Goal: Information Seeking & Learning: Learn about a topic

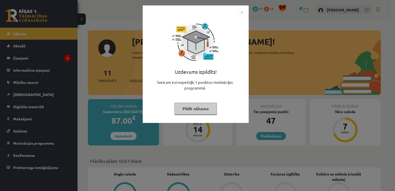
click at [189, 111] on button "Pildīt nākamo" at bounding box center [195, 109] width 42 height 12
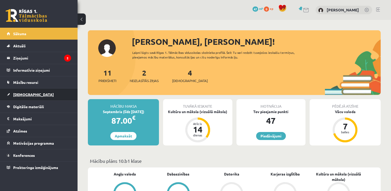
click at [24, 97] on link "[DEMOGRAPHIC_DATA]" at bounding box center [39, 94] width 64 height 12
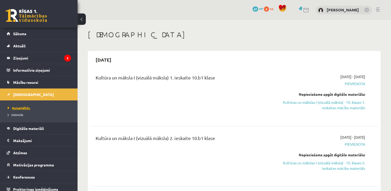
click at [18, 108] on span "Neizpildītās" at bounding box center [19, 108] width 22 height 4
click at [22, 124] on link "Digitālie materiāli" at bounding box center [39, 128] width 64 height 12
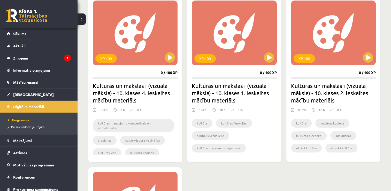
scroll to position [153, 0]
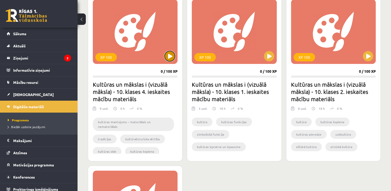
click at [167, 57] on button at bounding box center [170, 56] width 10 height 10
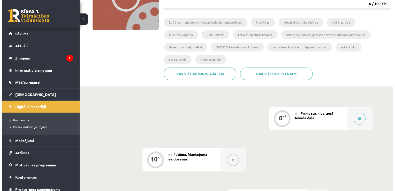
scroll to position [77, 0]
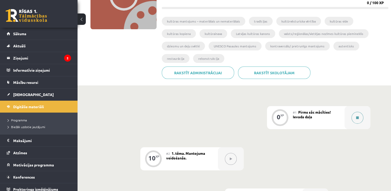
click at [355, 115] on button at bounding box center [358, 118] width 12 height 12
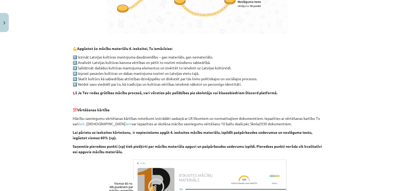
scroll to position [354, 0]
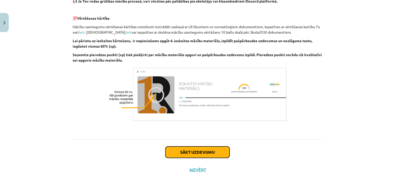
click at [193, 157] on button "Sākt uzdevumu" at bounding box center [197, 151] width 64 height 11
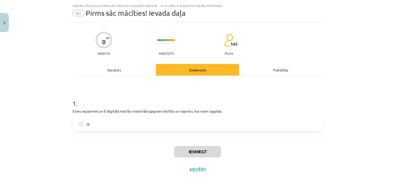
scroll to position [12, 0]
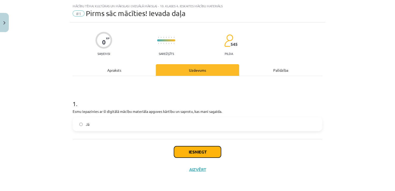
click at [193, 148] on button "Iesniegt" at bounding box center [197, 151] width 47 height 11
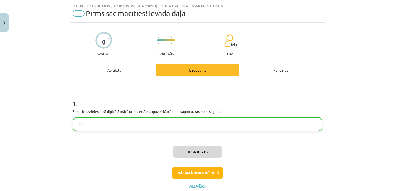
scroll to position [28, 0]
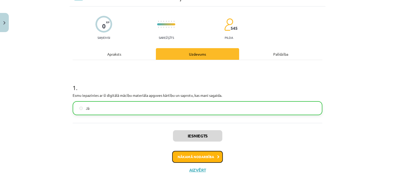
click at [198, 158] on button "Nākamā nodarbība" at bounding box center [197, 157] width 51 height 12
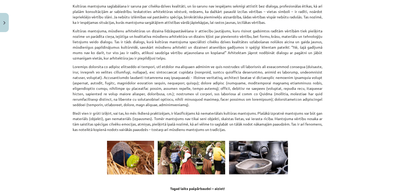
scroll to position [710, 0]
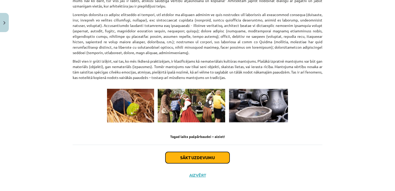
click at [195, 152] on button "Sākt uzdevumu" at bounding box center [197, 157] width 64 height 11
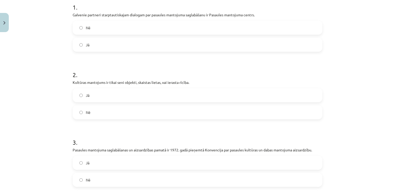
scroll to position [109, 0]
click at [79, 41] on label "Jā" at bounding box center [197, 44] width 249 height 13
click at [77, 109] on label "Nē" at bounding box center [197, 111] width 249 height 13
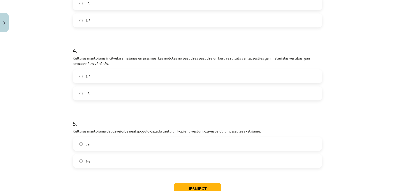
scroll to position [304, 0]
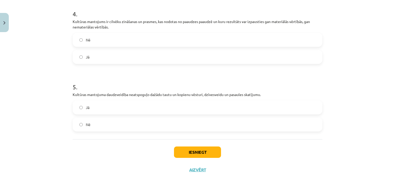
click at [75, 124] on label "Nē" at bounding box center [197, 124] width 249 height 13
click at [182, 150] on button "Iesniegt" at bounding box center [197, 151] width 47 height 11
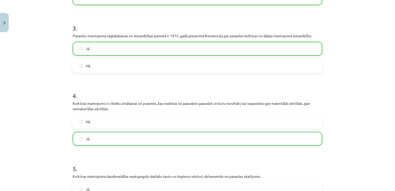
scroll to position [309, 0]
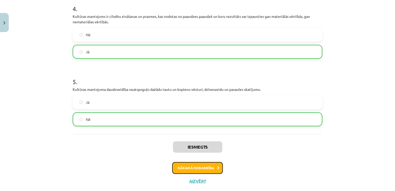
click at [201, 167] on button "Nākamā nodarbība" at bounding box center [197, 168] width 51 height 12
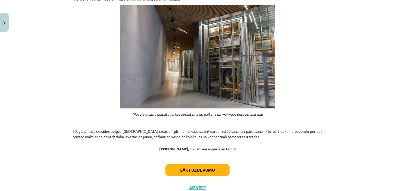
scroll to position [393, 0]
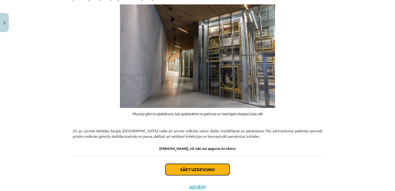
click at [203, 164] on button "Sākt uzdevumu" at bounding box center [197, 169] width 64 height 11
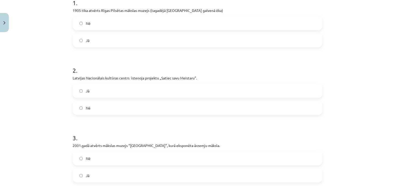
scroll to position [108, 0]
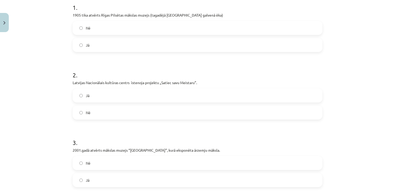
click at [81, 44] on label "Jā" at bounding box center [197, 45] width 249 height 13
click at [79, 93] on label "Jā" at bounding box center [197, 95] width 249 height 13
click at [78, 159] on label "Nē" at bounding box center [197, 162] width 249 height 13
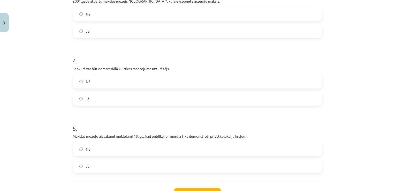
scroll to position [299, 0]
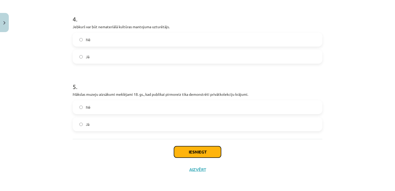
click at [203, 151] on button "Iesniegt" at bounding box center [197, 151] width 47 height 11
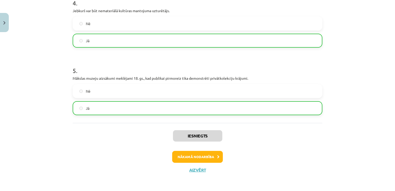
scroll to position [315, 0]
click at [203, 159] on button "Nākamā nodarbība" at bounding box center [197, 156] width 51 height 12
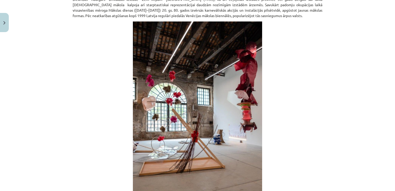
scroll to position [279, 0]
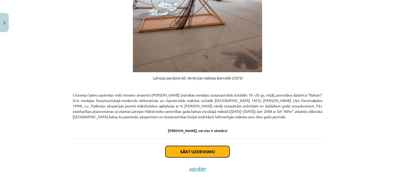
click at [203, 149] on button "Sākt uzdevumu" at bounding box center [197, 151] width 64 height 11
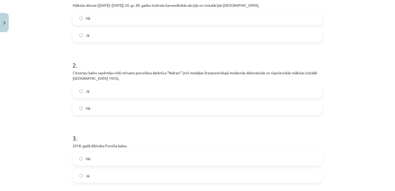
scroll to position [118, 0]
click at [77, 97] on label "Jā" at bounding box center [197, 90] width 249 height 13
click at [79, 164] on label "Nē" at bounding box center [197, 157] width 249 height 13
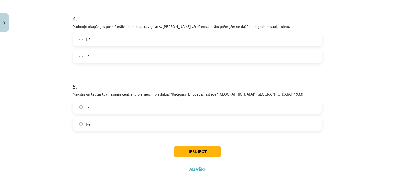
scroll to position [310, 0]
click at [192, 151] on button "Iesniegt" at bounding box center [197, 151] width 47 height 11
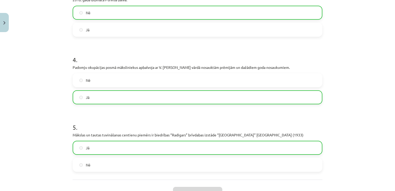
scroll to position [329, 0]
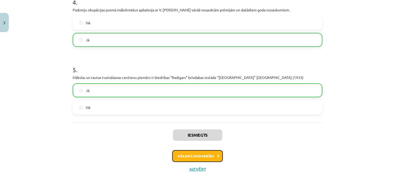
click at [204, 157] on button "Nākamā nodarbība" at bounding box center [197, 156] width 51 height 12
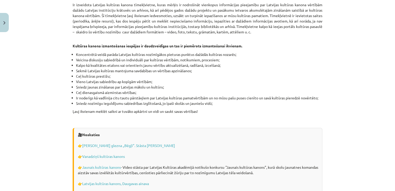
scroll to position [1471, 0]
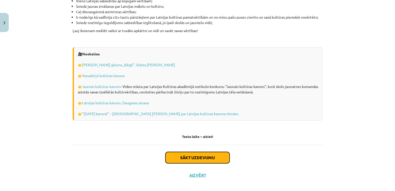
click at [200, 153] on button "Sākt uzdevumu" at bounding box center [197, 157] width 64 height 11
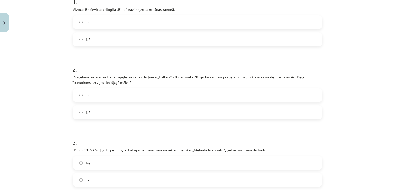
scroll to position [114, 0]
click at [77, 39] on label "Nē" at bounding box center [197, 38] width 249 height 13
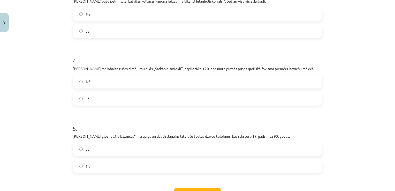
scroll to position [304, 0]
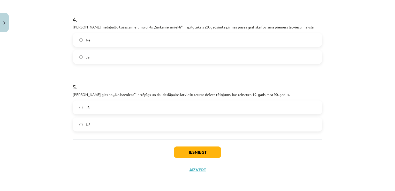
click at [77, 106] on label "Jā" at bounding box center [197, 107] width 249 height 13
click at [194, 154] on button "Iesniegt" at bounding box center [197, 151] width 47 height 11
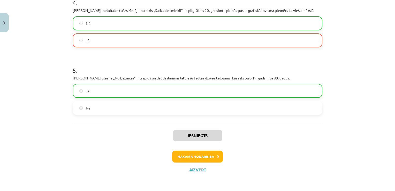
scroll to position [320, 0]
click at [200, 158] on button "Nākamā nodarbība" at bounding box center [197, 157] width 51 height 12
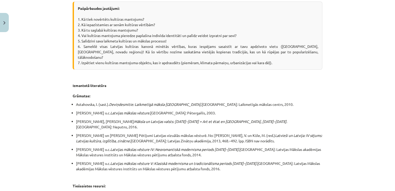
scroll to position [976, 0]
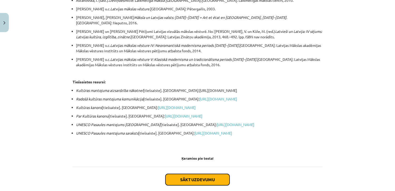
click at [200, 174] on button "Sākt uzdevumu" at bounding box center [197, 179] width 64 height 11
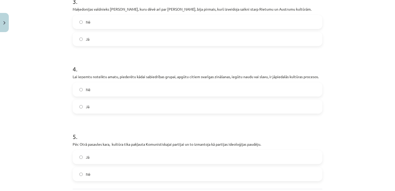
scroll to position [254, 0]
click at [77, 154] on label "Jā" at bounding box center [197, 156] width 249 height 13
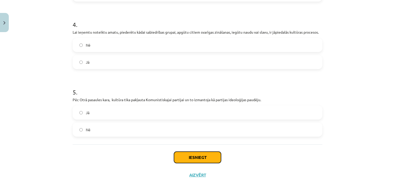
click at [206, 151] on button "Iesniegt" at bounding box center [197, 156] width 47 height 11
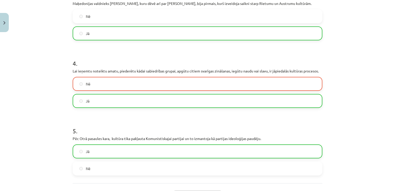
scroll to position [315, 0]
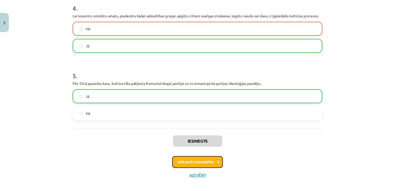
click at [206, 156] on button "Nākamā nodarbība" at bounding box center [197, 162] width 51 height 12
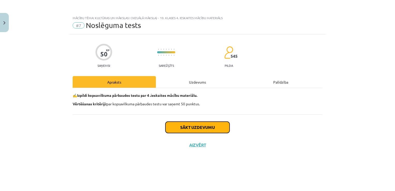
click at [206, 128] on button "Sākt uzdevumu" at bounding box center [197, 126] width 64 height 11
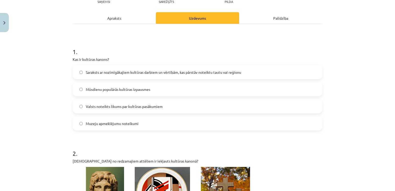
scroll to position [63, 0]
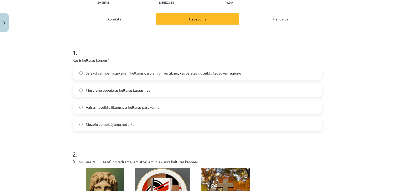
click at [96, 74] on span "Saraksts ar nozīmīgākajiem kultūras darbiem un vērtībām, kas pārstāv noteiktu t…" at bounding box center [163, 72] width 155 height 5
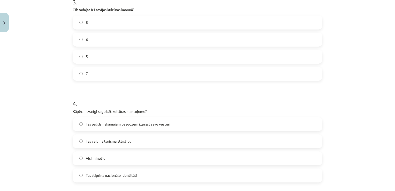
scroll to position [387, 0]
click at [104, 74] on label "7" at bounding box center [197, 73] width 249 height 13
click at [97, 155] on label "Visi minētie" at bounding box center [197, 158] width 249 height 13
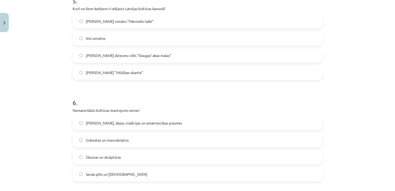
scroll to position [591, 0]
click at [103, 35] on span "Visi minētie" at bounding box center [96, 37] width 20 height 5
click at [123, 123] on span "Dziesmas, dejas, tradīcijas un amatniecības prasmes" at bounding box center [134, 122] width 96 height 5
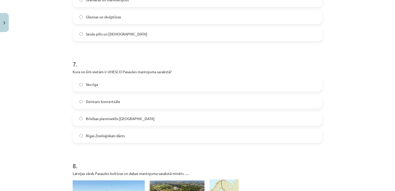
scroll to position [732, 0]
click at [170, 82] on label "Vecrīga" at bounding box center [197, 84] width 249 height 13
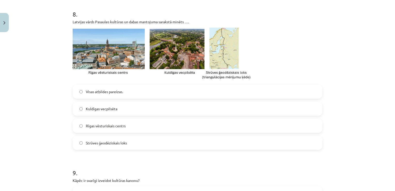
scroll to position [884, 0]
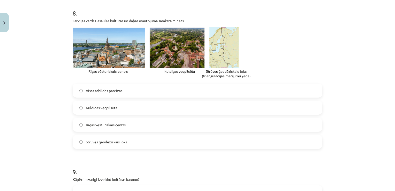
click at [117, 93] on span "Visas atbildes pareizas." at bounding box center [104, 90] width 37 height 5
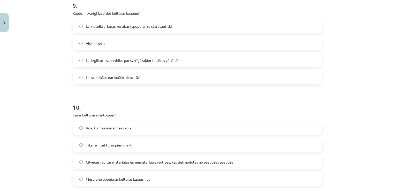
scroll to position [1049, 0]
click at [110, 43] on label "Visi minētie" at bounding box center [197, 43] width 249 height 13
click at [121, 165] on label "Cilvēces radītās materiālās un nemateriālās vērtības, kas tiek nodotas no paaud…" at bounding box center [197, 161] width 249 height 13
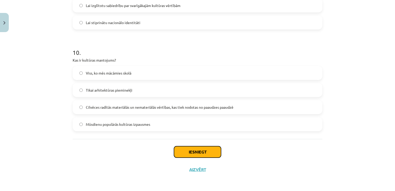
click at [192, 152] on button "Iesniegt" at bounding box center [197, 151] width 47 height 11
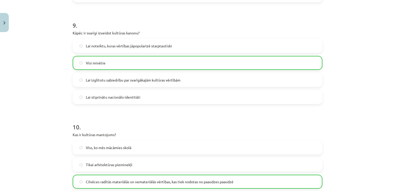
scroll to position [1121, 0]
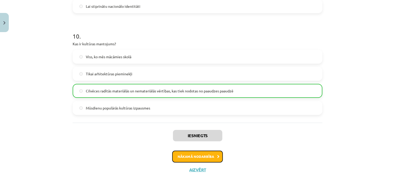
click at [192, 158] on button "Nākamā nodarbība" at bounding box center [197, 156] width 51 height 12
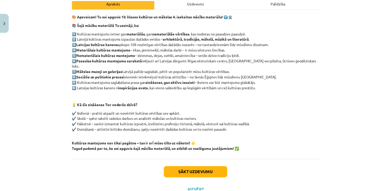
scroll to position [81, 0]
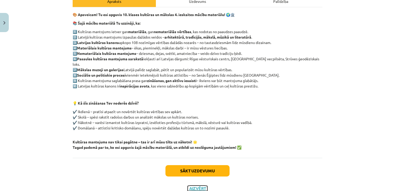
click at [193, 186] on button "Aizvērt" at bounding box center [198, 188] width 20 height 5
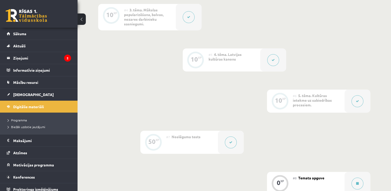
scroll to position [387, 0]
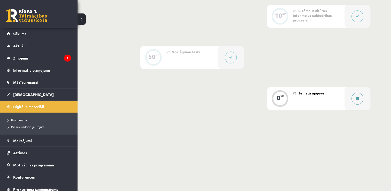
click at [359, 97] on button at bounding box center [358, 99] width 12 height 12
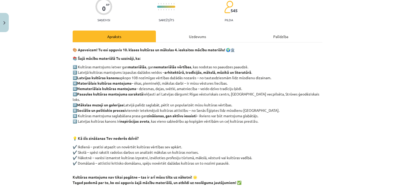
scroll to position [94, 0]
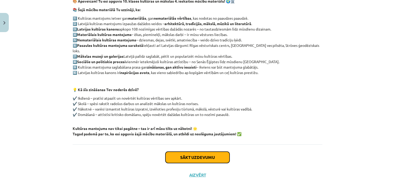
click at [193, 155] on button "Sākt uzdevumu" at bounding box center [197, 156] width 64 height 11
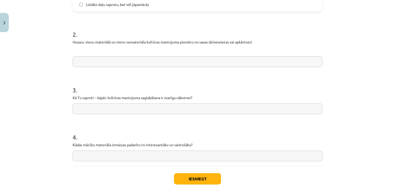
scroll to position [217, 0]
click at [194, 64] on input "text" at bounding box center [198, 61] width 250 height 11
type input "**********"
click at [185, 107] on input "text" at bounding box center [198, 108] width 250 height 11
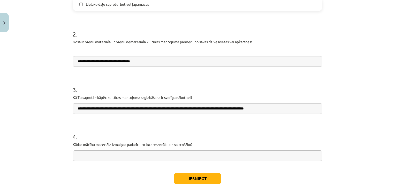
type input "**********"
click at [139, 66] on input "**********" at bounding box center [198, 61] width 250 height 11
type input "**********"
click at [113, 158] on input "text" at bounding box center [198, 155] width 250 height 11
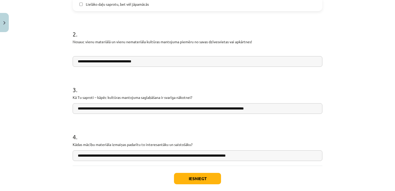
type input "**********"
click at [206, 175] on button "Iesniegt" at bounding box center [197, 178] width 47 height 11
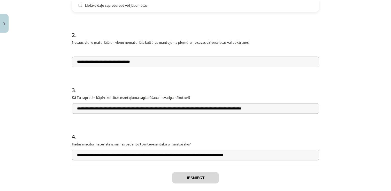
scroll to position [384, 0]
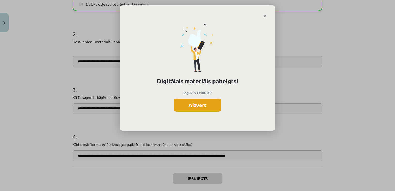
click at [204, 109] on button "Aizvērt" at bounding box center [198, 104] width 48 height 13
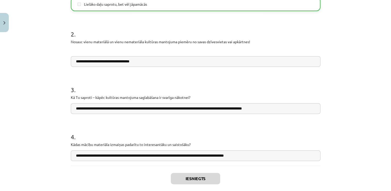
scroll to position [244, 0]
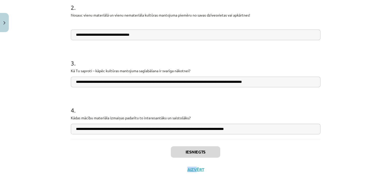
drag, startPoint x: 203, startPoint y: 170, endPoint x: 193, endPoint y: 171, distance: 9.4
click at [193, 171] on div "Iesniegts Aizvērt" at bounding box center [196, 157] width 250 height 36
click at [193, 171] on button "Aizvērt" at bounding box center [196, 169] width 20 height 5
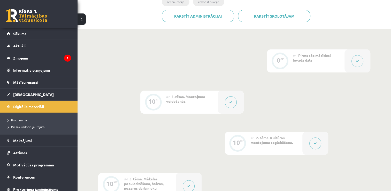
scroll to position [0, 0]
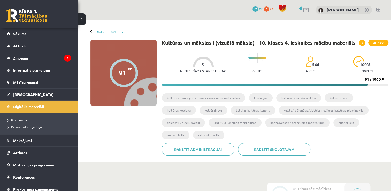
click at [85, 15] on button at bounding box center [82, 18] width 8 height 11
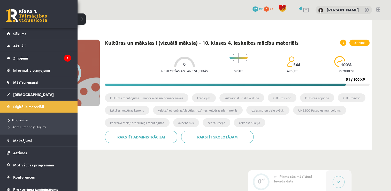
click at [17, 120] on span "Programma" at bounding box center [16, 120] width 21 height 4
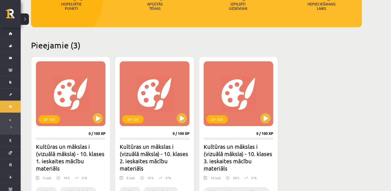
scroll to position [92, 0]
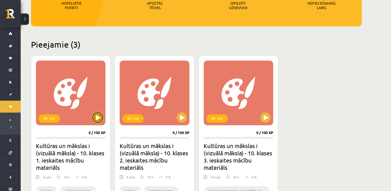
click at [98, 116] on button at bounding box center [98, 117] width 10 height 10
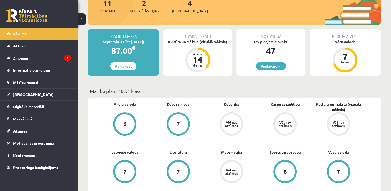
scroll to position [61, 0]
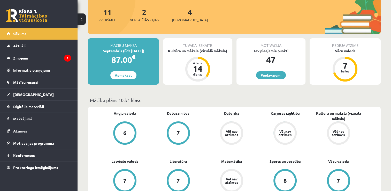
click at [232, 113] on link "Datorika" at bounding box center [231, 112] width 15 height 5
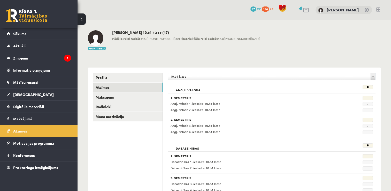
click at [86, 20] on button at bounding box center [82, 18] width 8 height 11
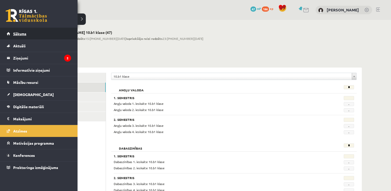
click at [26, 32] on span "Sākums" at bounding box center [19, 33] width 13 height 5
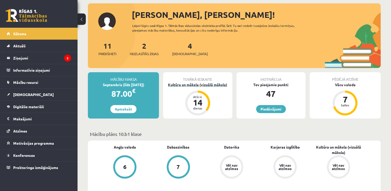
scroll to position [27, 0]
click at [275, 108] on link "Piedāvājumi" at bounding box center [271, 109] width 30 height 8
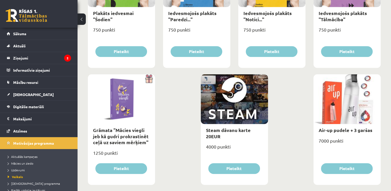
scroll to position [603, 0]
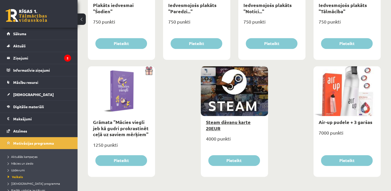
click at [246, 121] on link "Steam dāvanu karte 20EUR" at bounding box center [228, 125] width 45 height 12
type input "*"
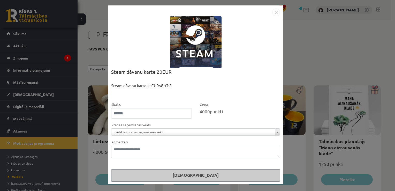
click at [274, 13] on img "Close" at bounding box center [276, 13] width 8 height 8
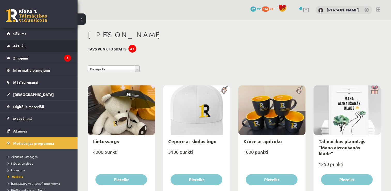
click at [61, 46] on link "Aktuāli" at bounding box center [39, 46] width 64 height 12
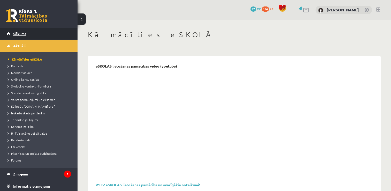
click at [21, 32] on span "Sākums" at bounding box center [19, 33] width 13 height 5
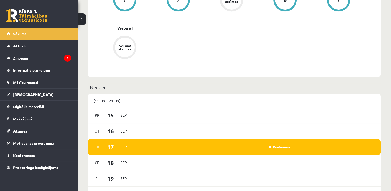
scroll to position [294, 0]
